Goal: Information Seeking & Learning: Learn about a topic

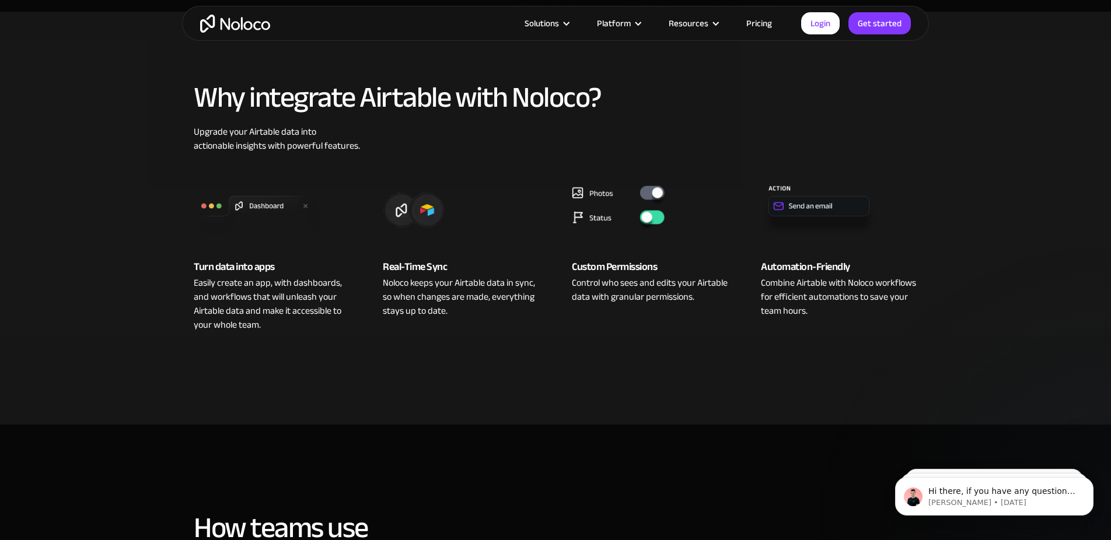
scroll to position [406, 0]
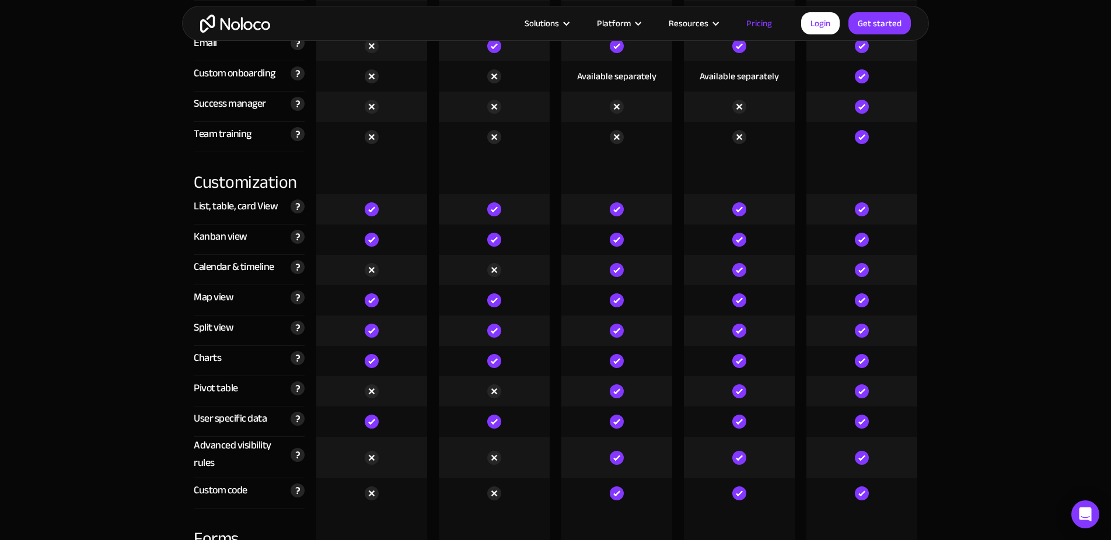
scroll to position [3030, 0]
click at [295, 389] on img at bounding box center [298, 388] width 14 height 14
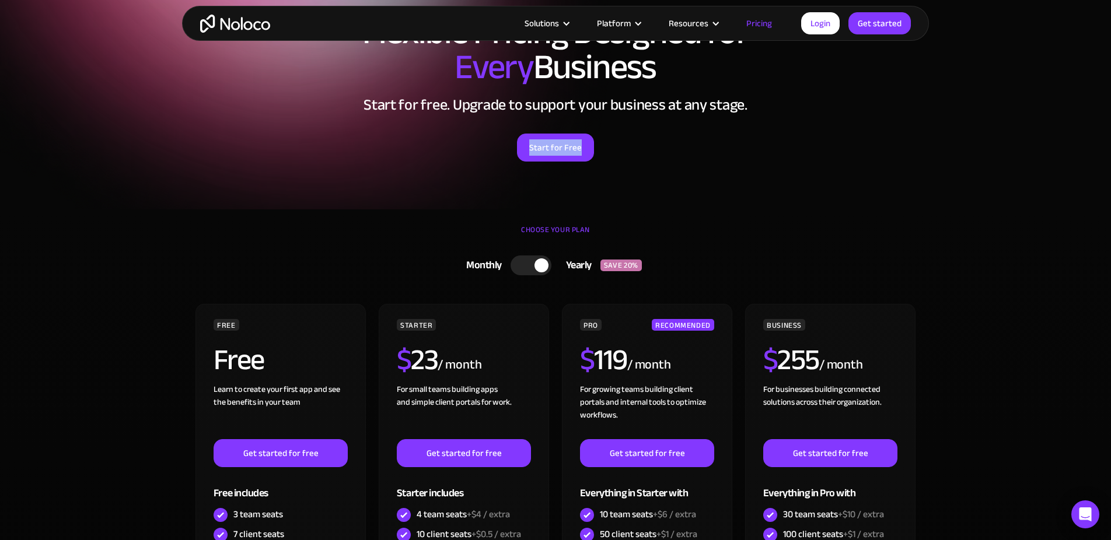
scroll to position [81, 0]
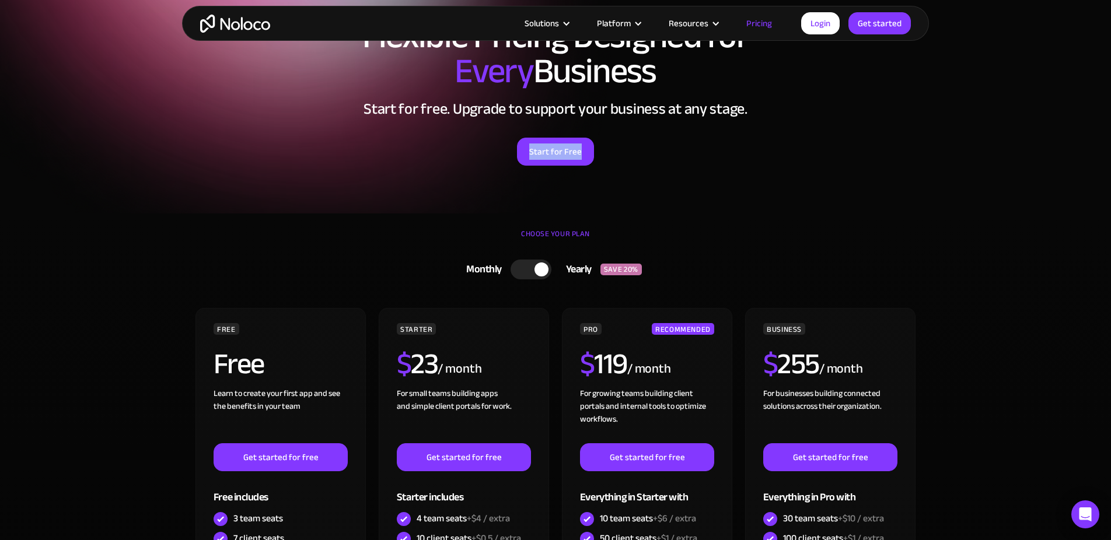
click at [514, 268] on div at bounding box center [531, 270] width 41 height 20
click at [549, 271] on div at bounding box center [535, 270] width 41 height 20
click at [649, 187] on div "Flexible Pricing Designed for Every Business Start for free. Upgrade to support…" at bounding box center [555, 104] width 747 height 194
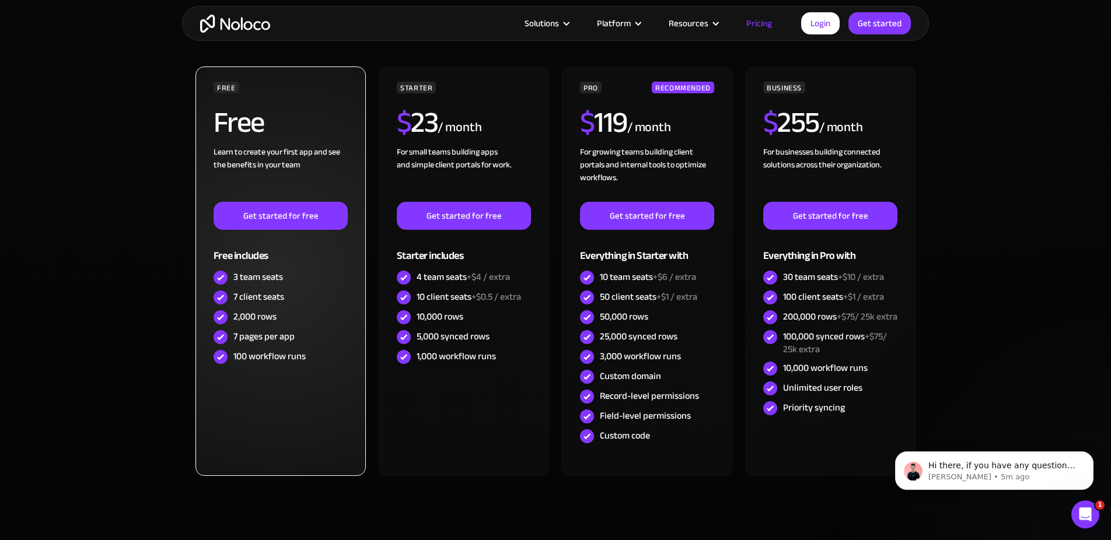
scroll to position [323, 0]
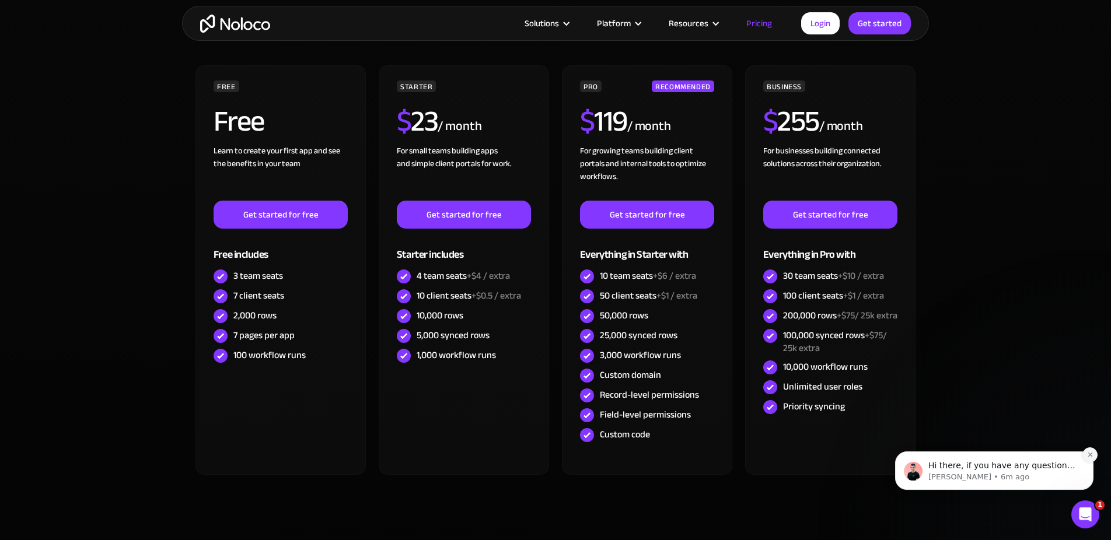
click at [1087, 455] on icon "Dismiss notification" at bounding box center [1090, 455] width 6 height 6
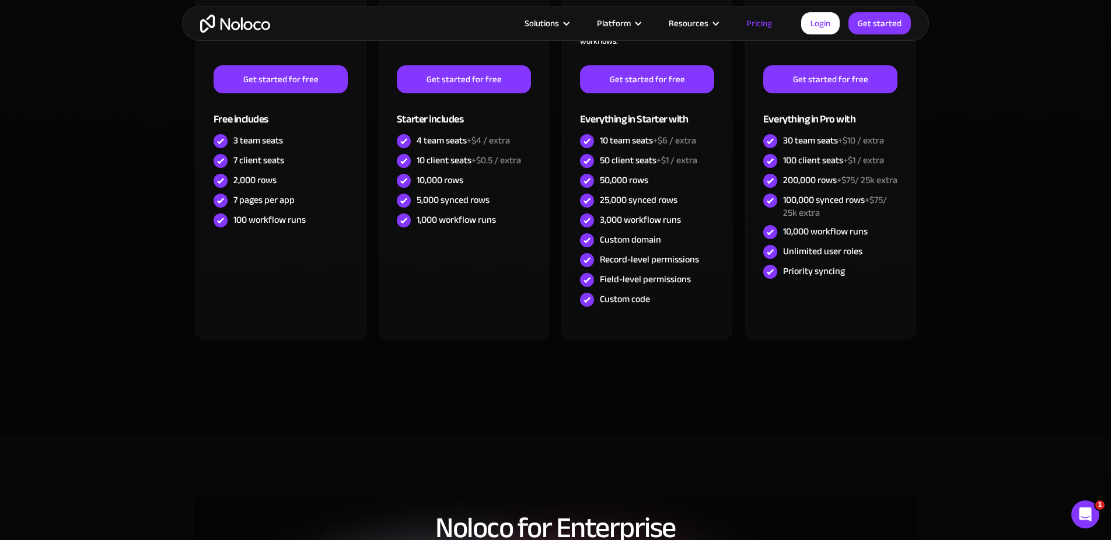
scroll to position [0, 0]
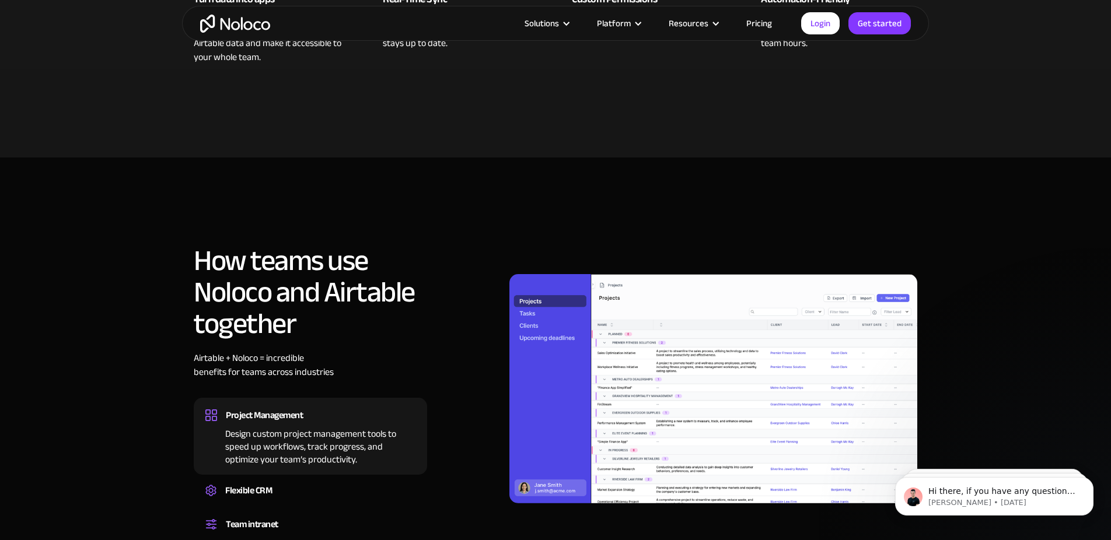
scroll to position [70, 0]
